Goal: Navigation & Orientation: Find specific page/section

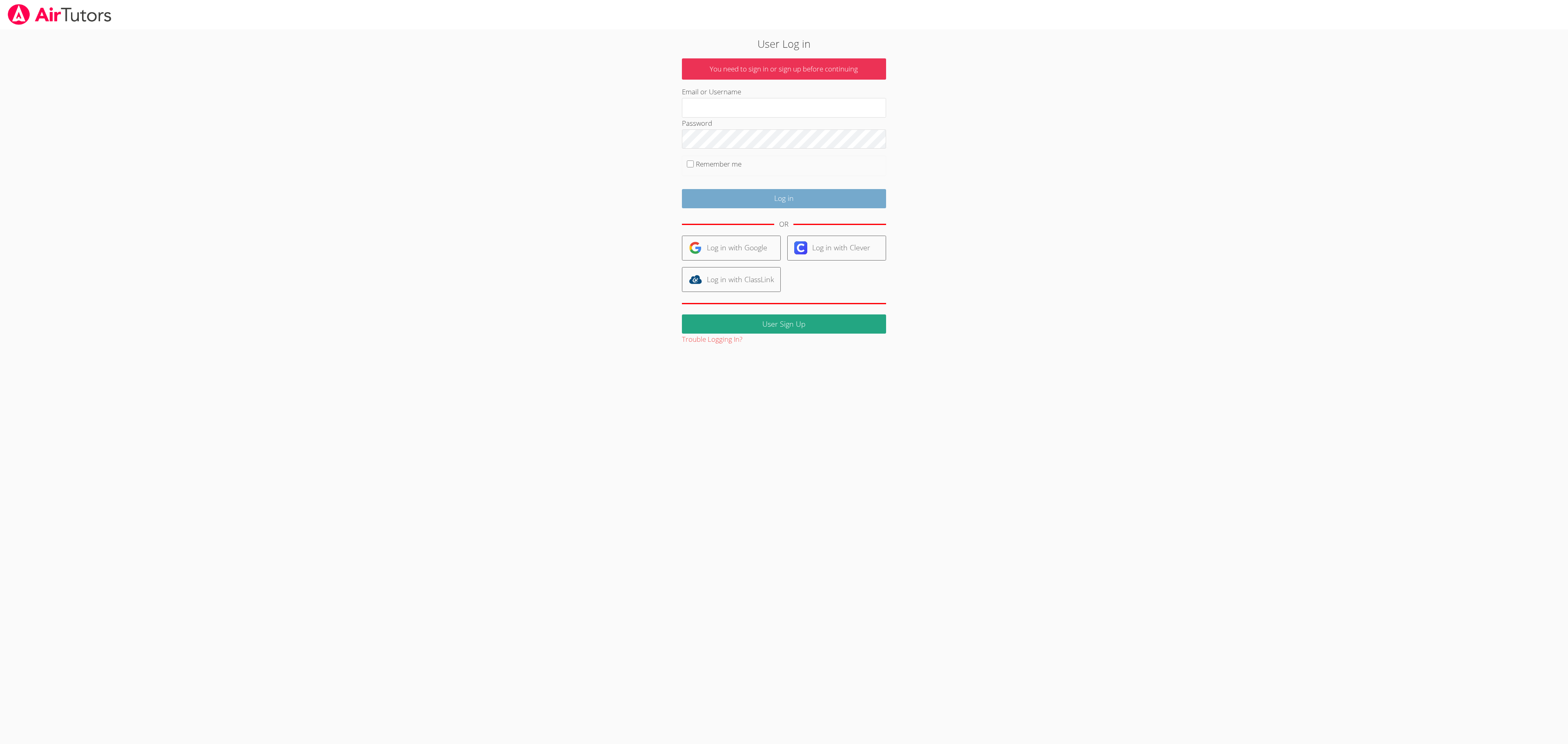
type input "[EMAIL_ADDRESS][DOMAIN_NAME]"
click at [771, 204] on input "Log in" at bounding box center [784, 199] width 204 height 19
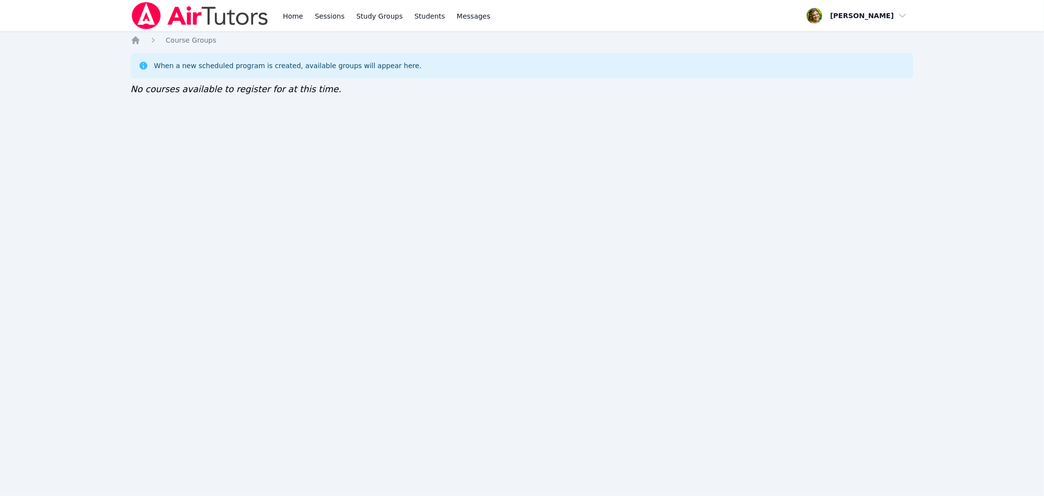
click at [185, 7] on img at bounding box center [200, 15] width 139 height 27
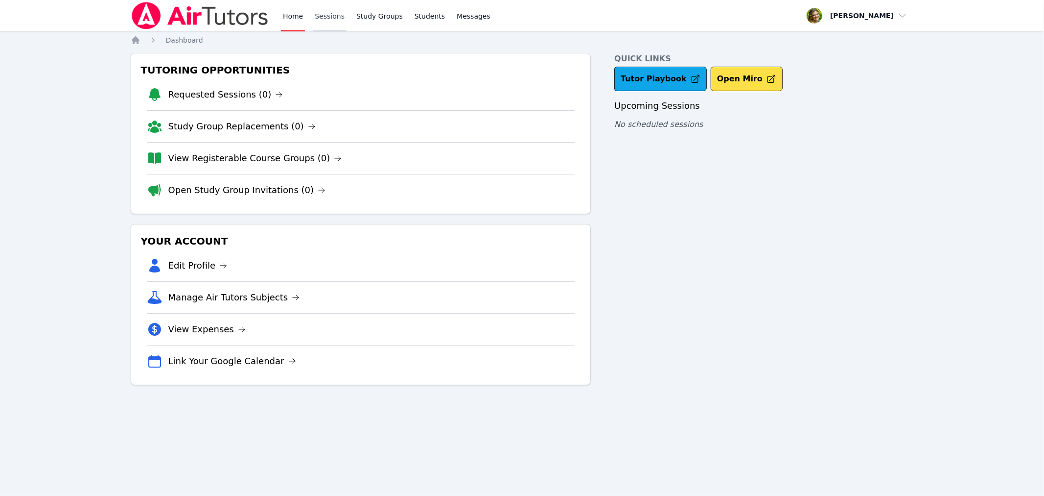
click at [325, 21] on link "Sessions" at bounding box center [330, 15] width 34 height 31
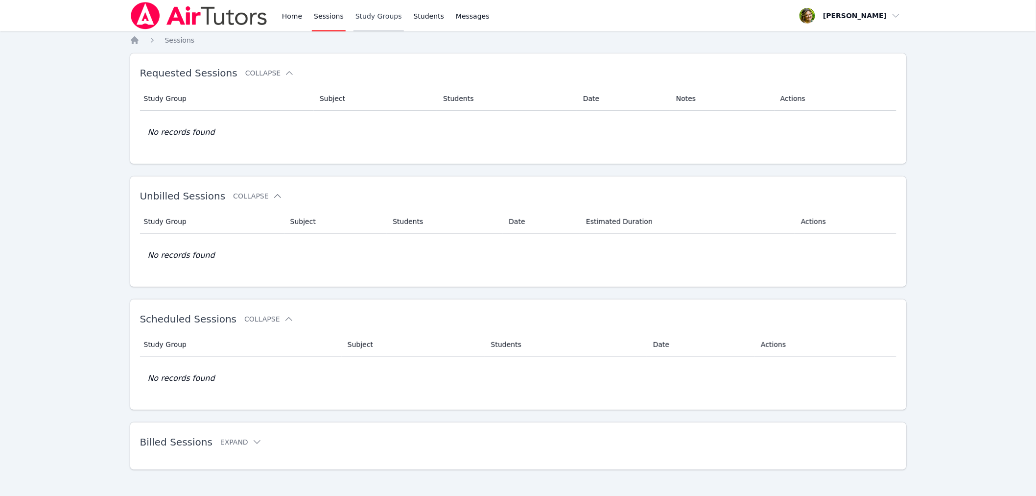
click at [374, 23] on link "Study Groups" at bounding box center [379, 15] width 50 height 31
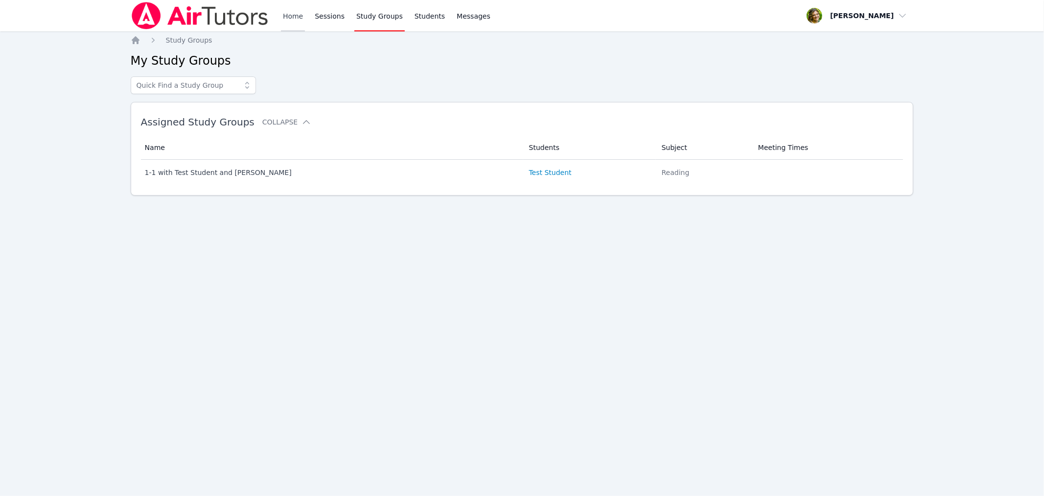
click at [303, 14] on link "Home" at bounding box center [293, 15] width 24 height 31
